Goal: Navigation & Orientation: Find specific page/section

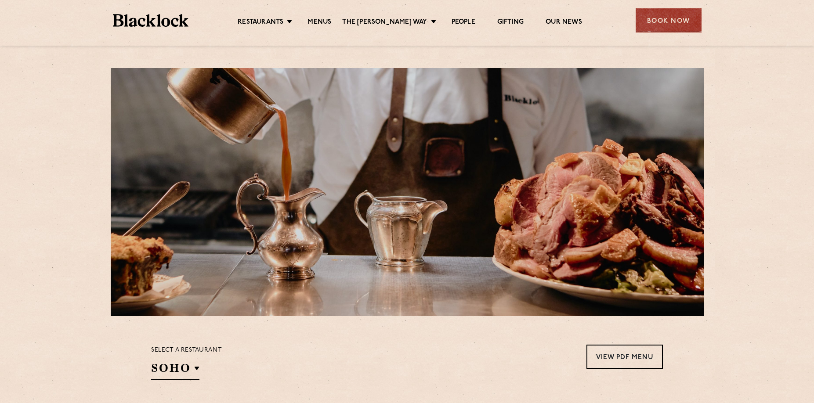
drag, startPoint x: 793, startPoint y: 192, endPoint x: 789, endPoint y: 189, distance: 5.0
drag, startPoint x: 789, startPoint y: 189, endPoint x: 772, endPoint y: 154, distance: 39.3
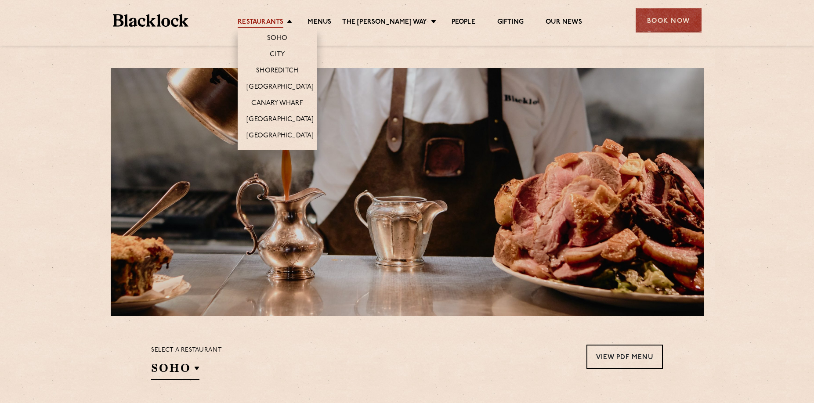
click at [283, 21] on link "Restaurants" at bounding box center [261, 23] width 46 height 10
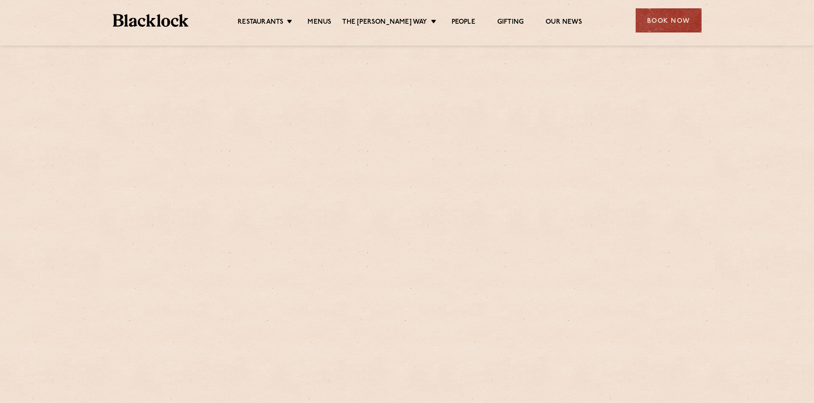
click at [141, 23] on img at bounding box center [151, 20] width 76 height 13
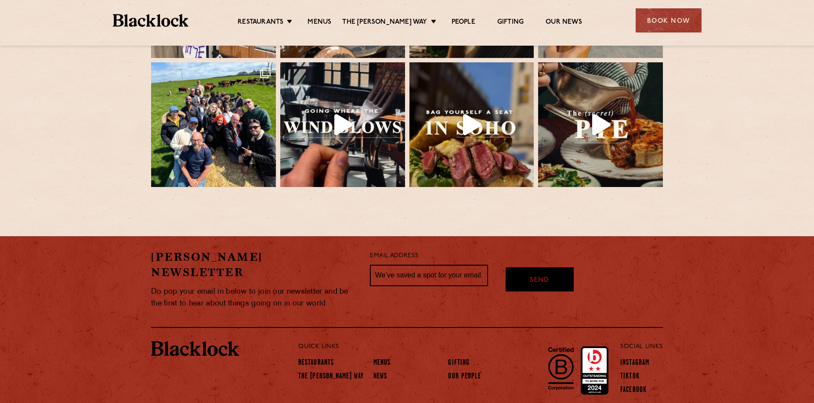
scroll to position [1959, 0]
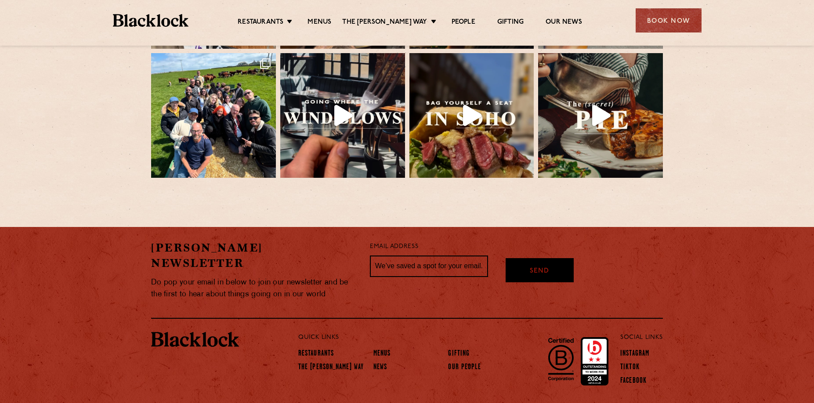
click at [314, 332] on p "Quick Links" at bounding box center [444, 337] width 293 height 11
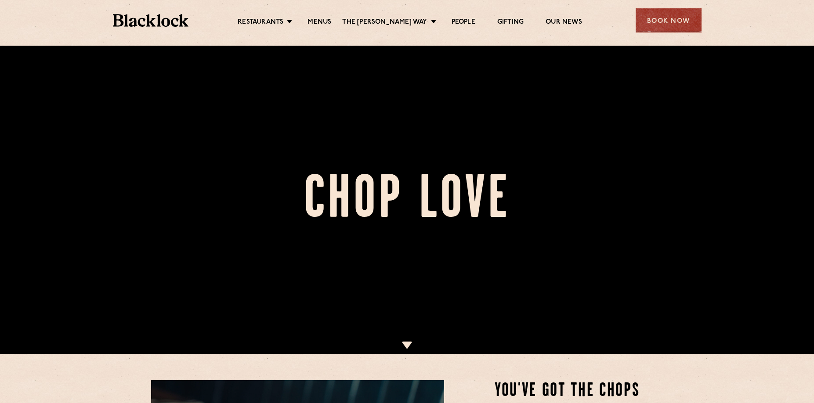
scroll to position [88, 0]
